Goal: Find contact information: Find contact information

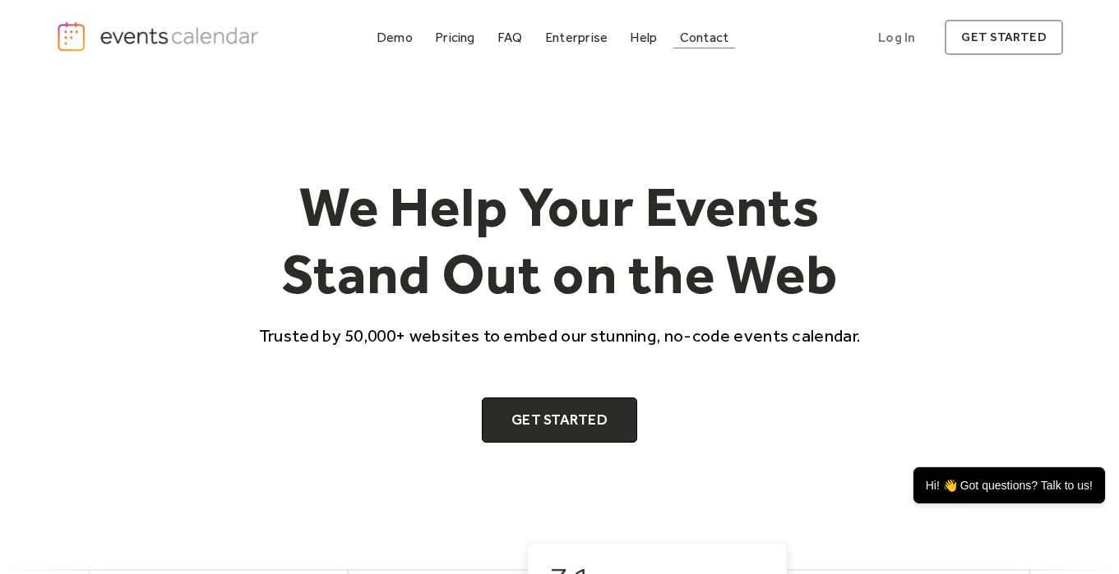
click at [696, 47] on link "Contact" at bounding box center [704, 37] width 62 height 22
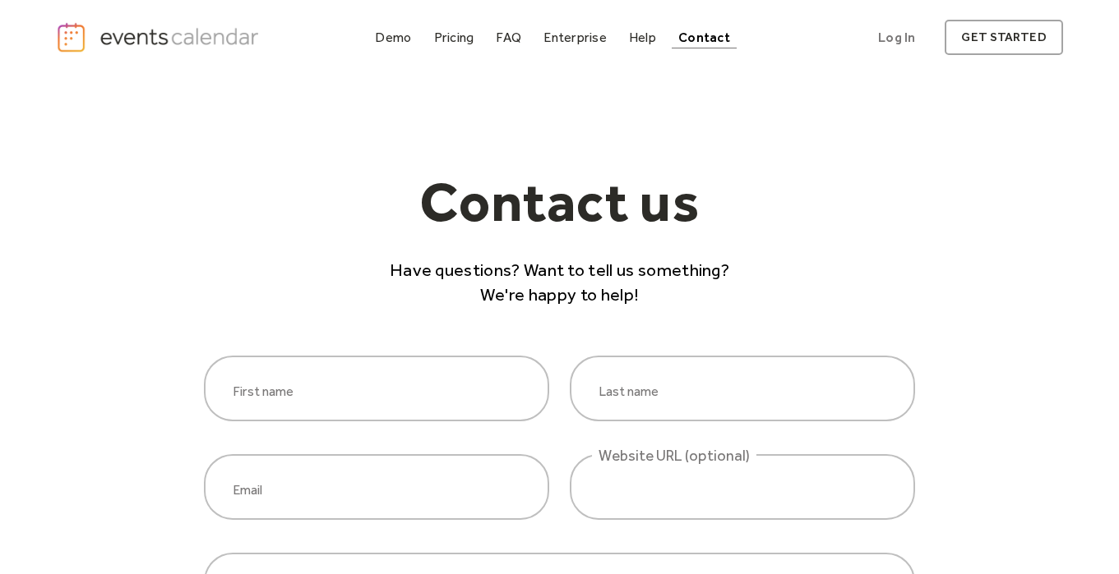
click at [103, 37] on img "home" at bounding box center [159, 37] width 207 height 32
